Goal: Find specific page/section: Find specific page/section

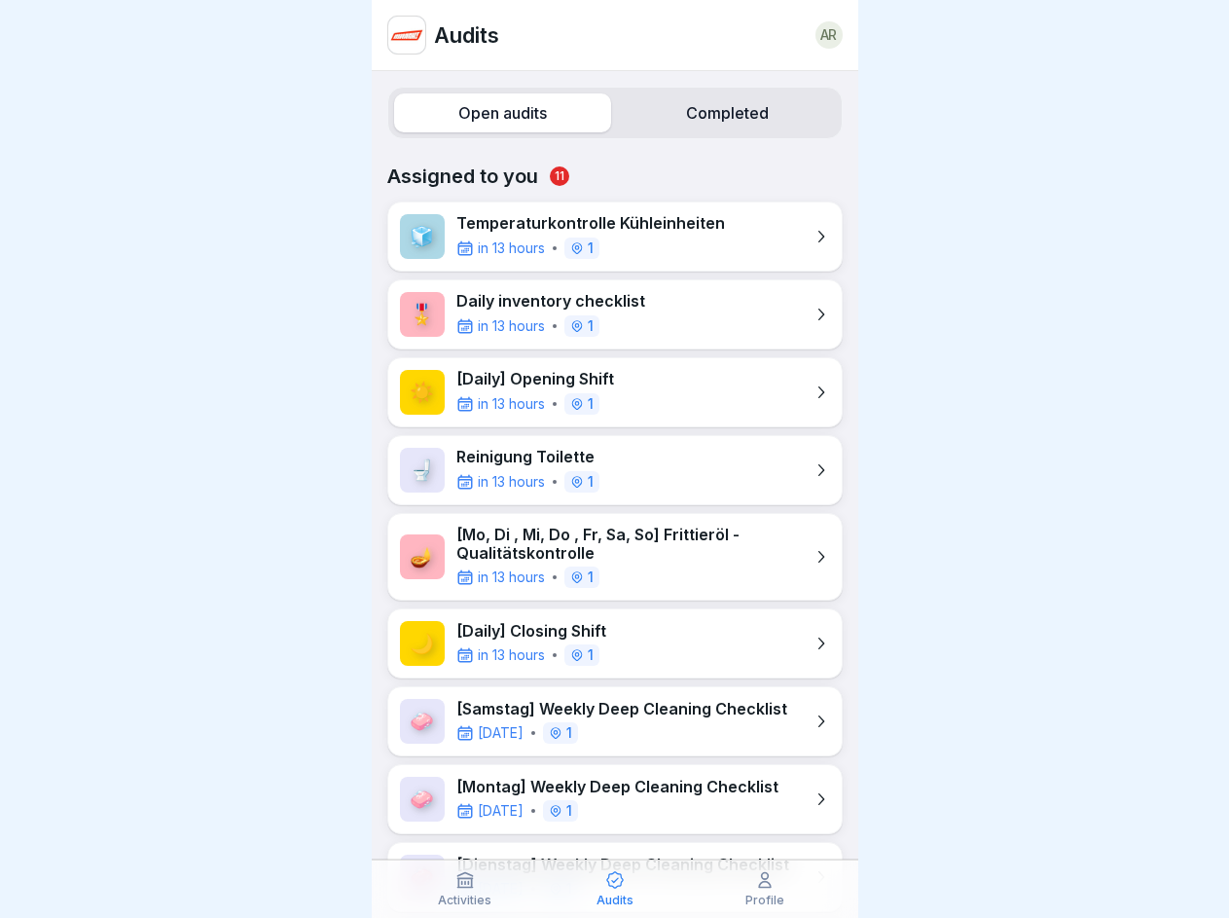
click at [498, 113] on label "Open audits" at bounding box center [502, 112] width 217 height 39
click at [714, 113] on label "Completed" at bounding box center [727, 112] width 217 height 39
click at [465, 889] on icon at bounding box center [464, 879] width 19 height 19
click at [615, 889] on icon at bounding box center [614, 879] width 19 height 19
click at [765, 889] on icon at bounding box center [764, 879] width 19 height 19
